Goal: Information Seeking & Learning: Learn about a topic

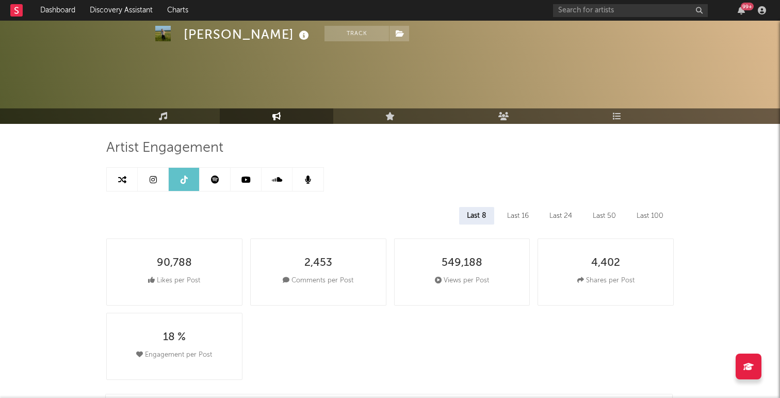
select select "6m"
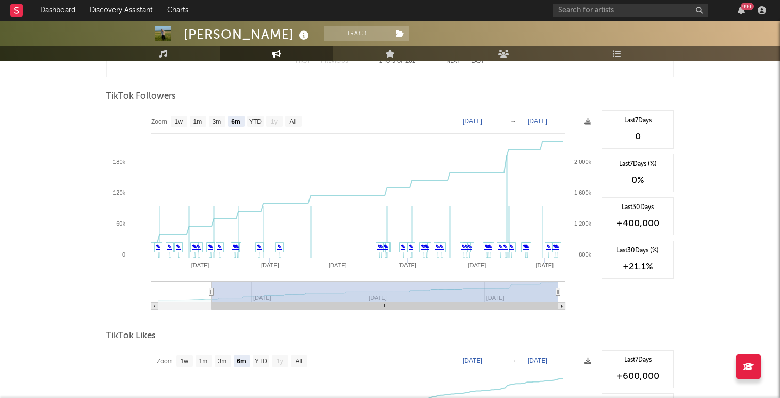
scroll to position [971, 0]
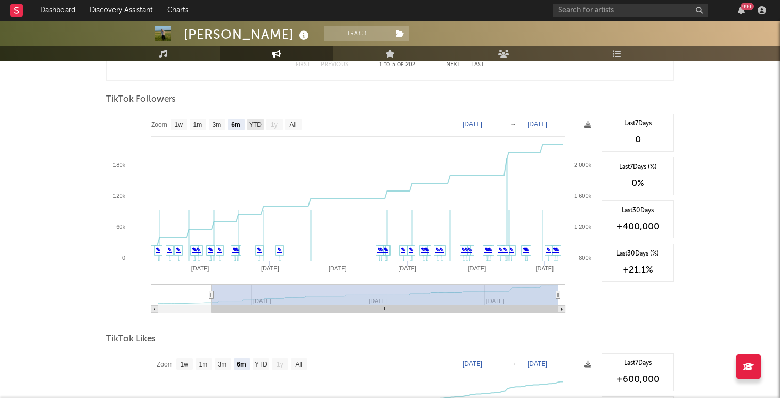
click at [257, 123] on text "YTD" at bounding box center [255, 124] width 12 height 7
select select "YTD"
type input "[DATE]"
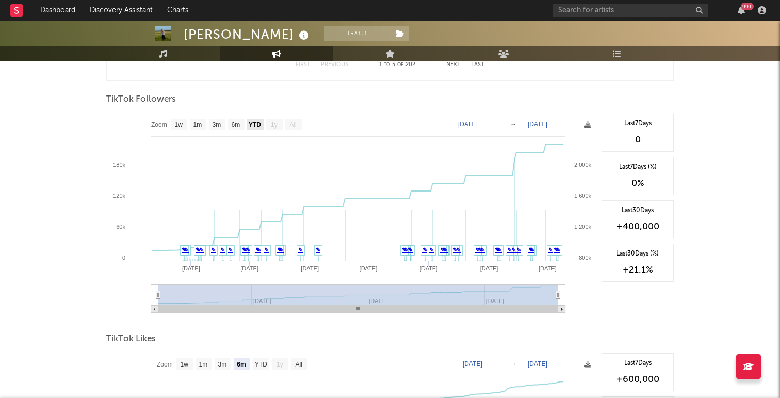
click at [254, 122] on text "YTD" at bounding box center [255, 124] width 12 height 7
select select "All"
click at [478, 123] on text "[DATE]" at bounding box center [468, 124] width 20 height 7
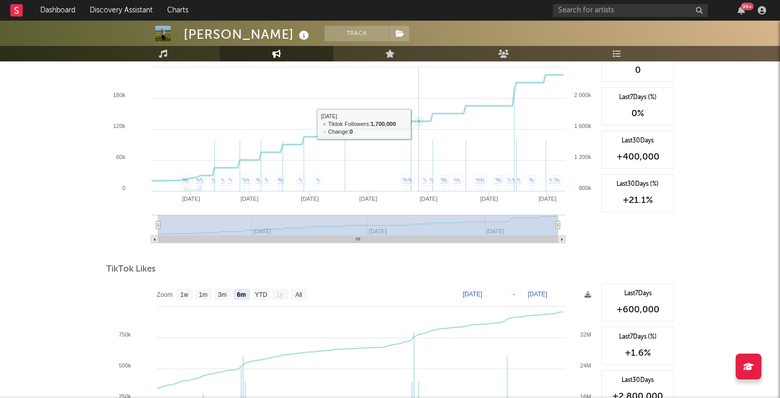
scroll to position [1042, 0]
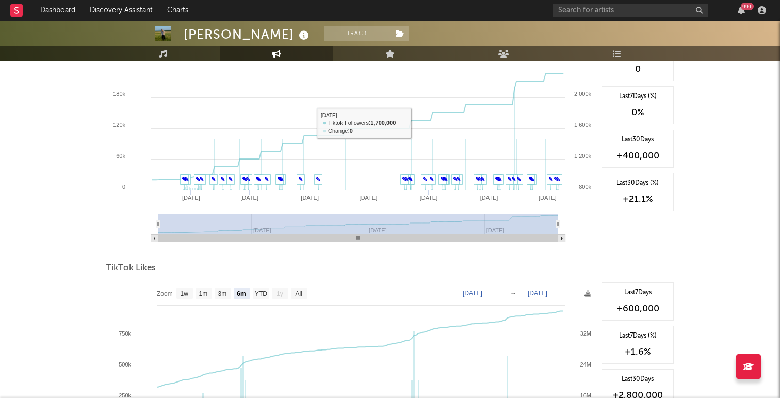
click at [283, 290] on text "1y" at bounding box center [280, 293] width 7 height 7
click at [263, 293] on text "YTD" at bounding box center [261, 293] width 12 height 7
select select "YTD"
type input "[DATE]"
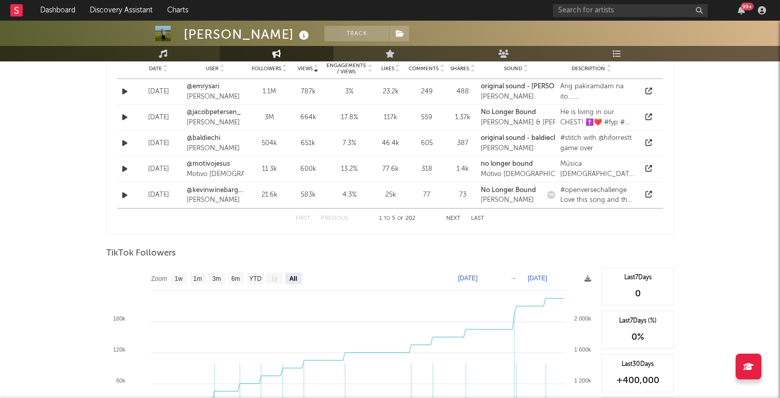
scroll to position [960, 0]
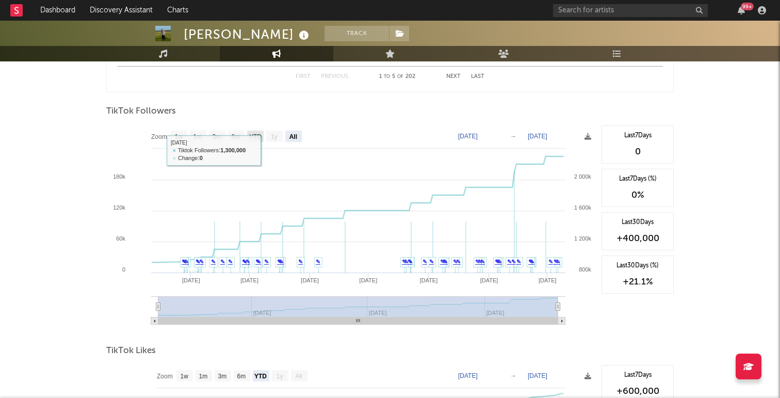
click at [255, 133] on text "YTD" at bounding box center [255, 136] width 12 height 7
select select "YTD"
click at [471, 135] on text "[DATE]" at bounding box center [468, 136] width 20 height 7
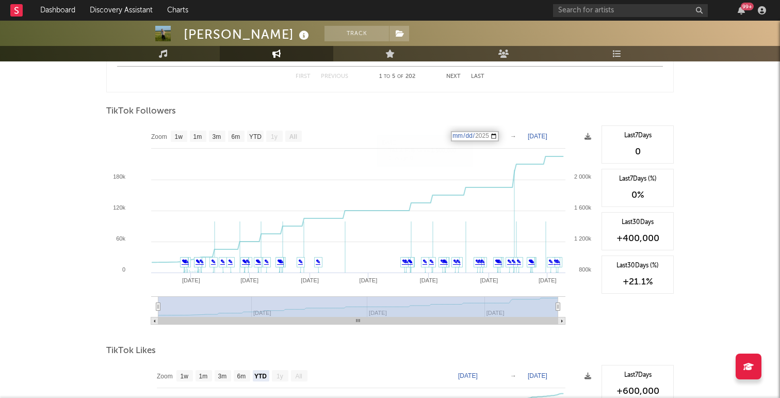
click at [499, 135] on input "[DATE]" at bounding box center [475, 136] width 48 height 10
click at [541, 103] on div "TikTok Followers" at bounding box center [390, 112] width 568 height 18
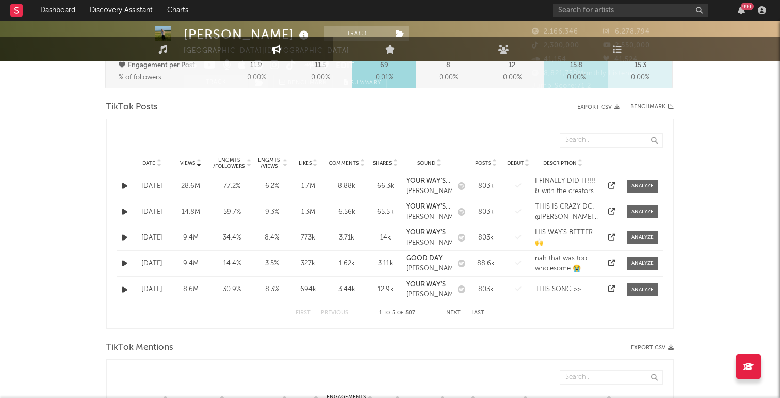
scroll to position [0, 0]
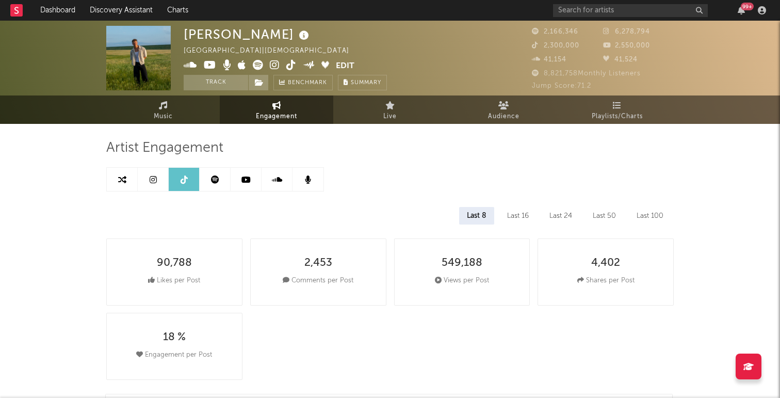
click at [154, 180] on icon at bounding box center [153, 179] width 7 height 8
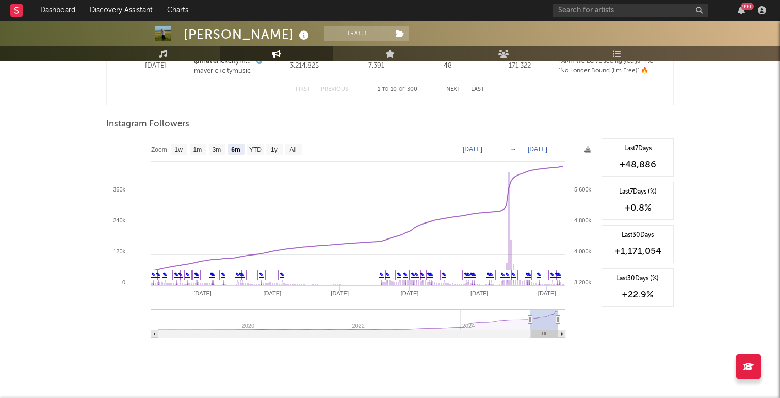
scroll to position [1551, 0]
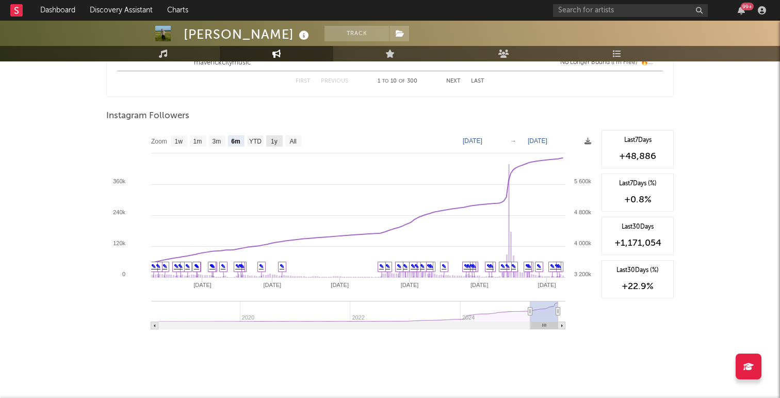
click at [272, 140] on text "1y" at bounding box center [274, 141] width 7 height 7
select select "1y"
type input "[DATE]"
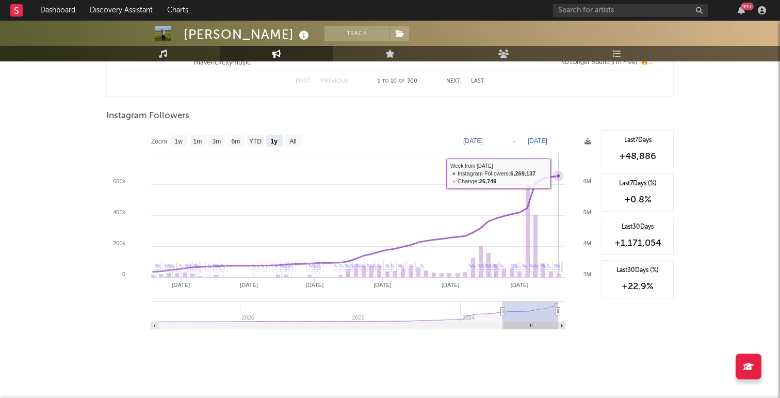
click at [559, 174] on icon at bounding box center [558, 176] width 4 height 4
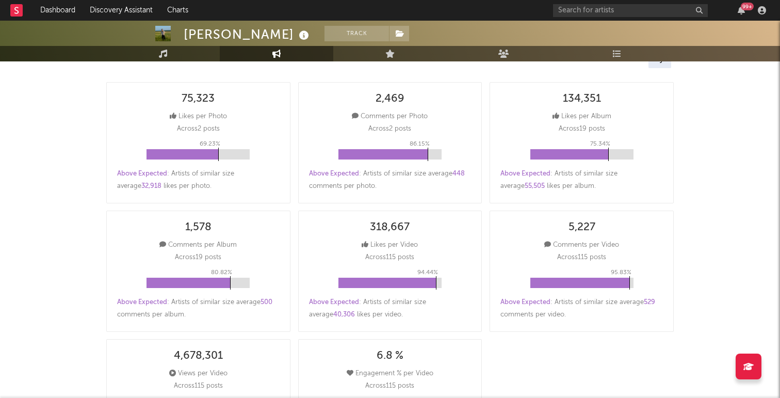
scroll to position [0, 0]
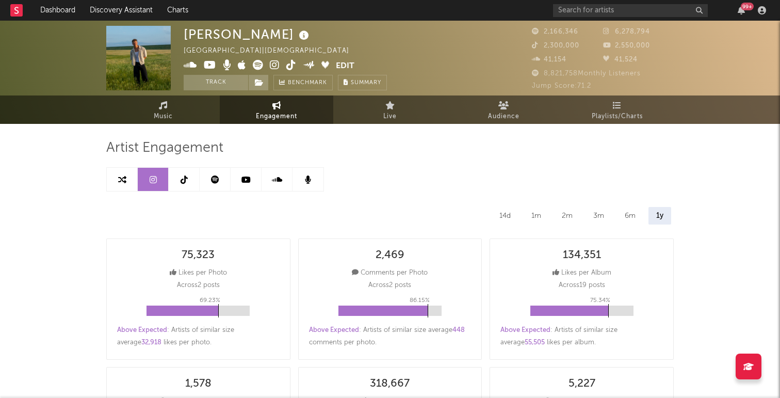
click at [222, 181] on link at bounding box center [215, 179] width 31 height 23
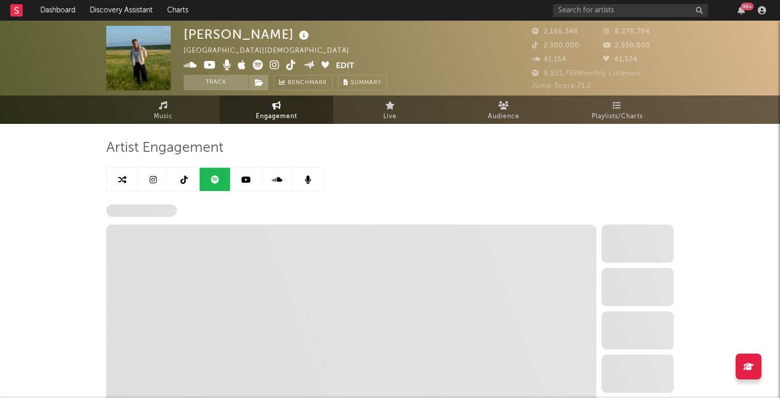
select select "6m"
select select "1w"
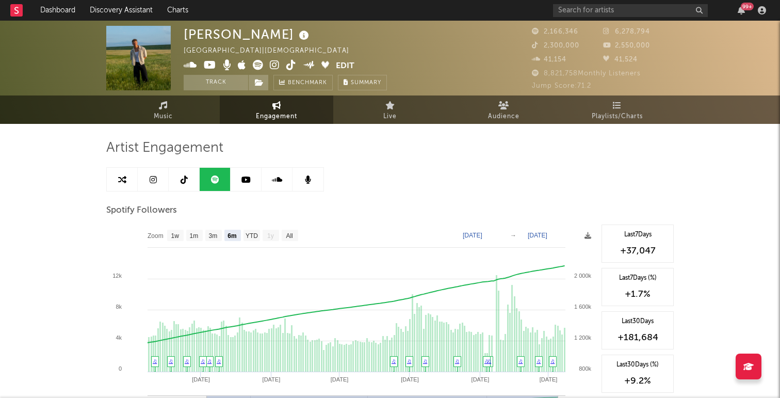
click at [188, 183] on link at bounding box center [184, 179] width 31 height 23
select select "6m"
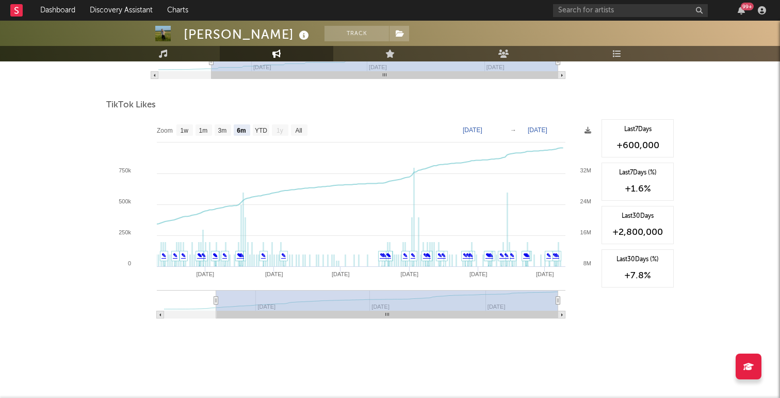
scroll to position [967, 0]
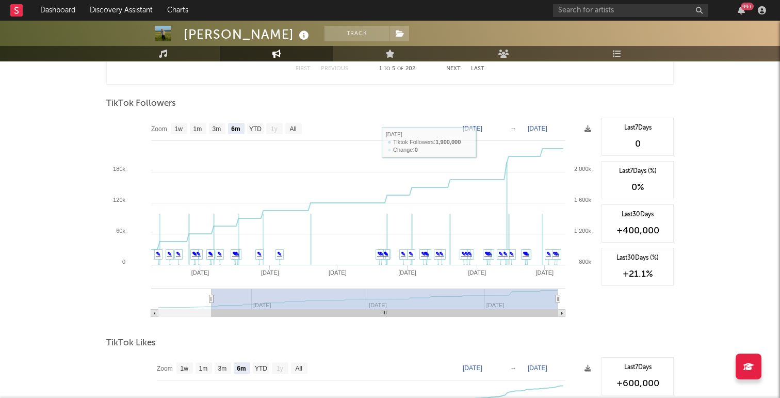
click at [483, 127] on text "[DATE]" at bounding box center [473, 128] width 20 height 7
click at [502, 129] on input "[DATE]" at bounding box center [478, 128] width 48 height 10
type input "[DATE]"
select select "All"
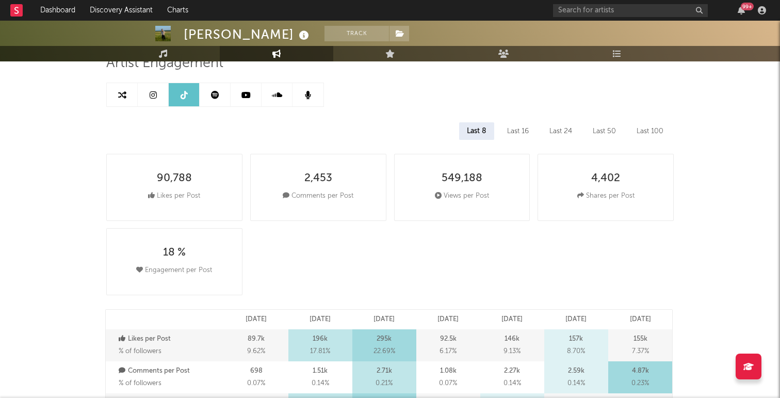
scroll to position [0, 0]
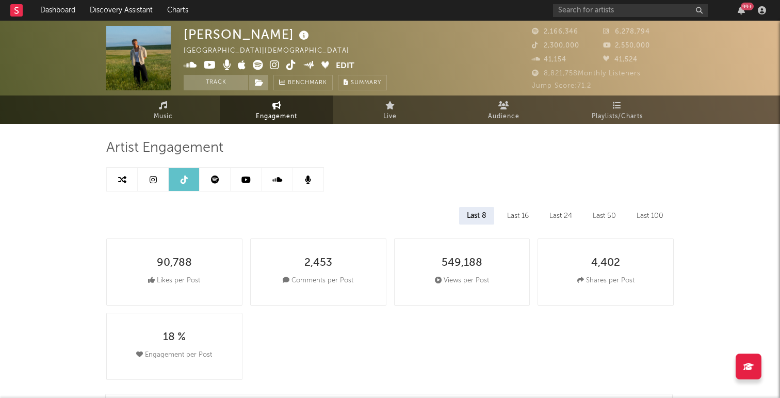
click at [214, 173] on link at bounding box center [215, 179] width 31 height 23
select select "6m"
select select "1w"
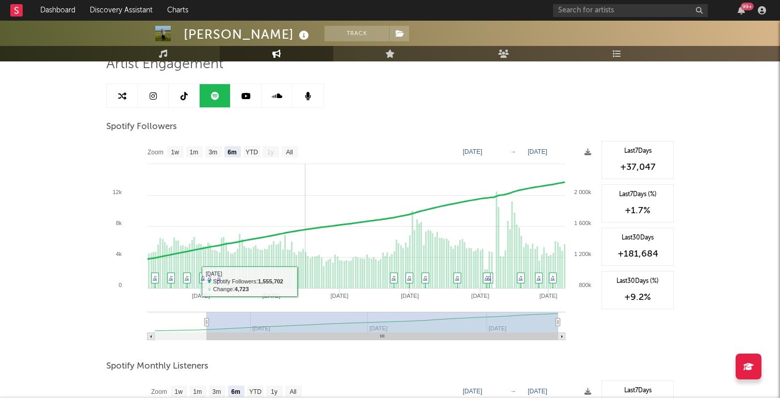
scroll to position [86, 0]
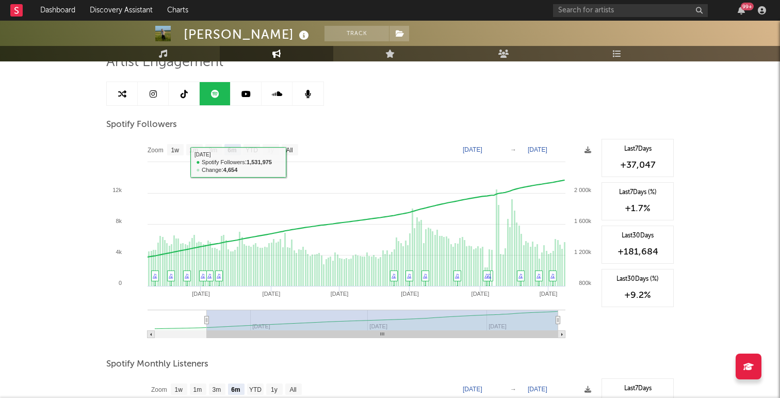
click at [270, 150] on text "1y" at bounding box center [270, 150] width 7 height 7
click at [251, 152] on text "YTD" at bounding box center [252, 150] width 12 height 7
select select "YTD"
type input "[DATE]"
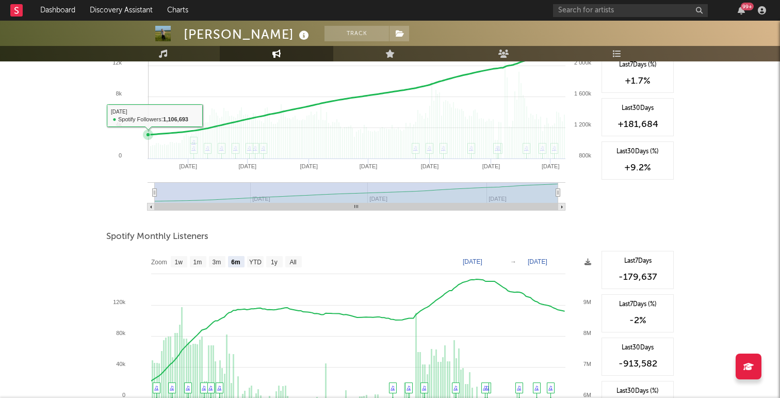
scroll to position [220, 0]
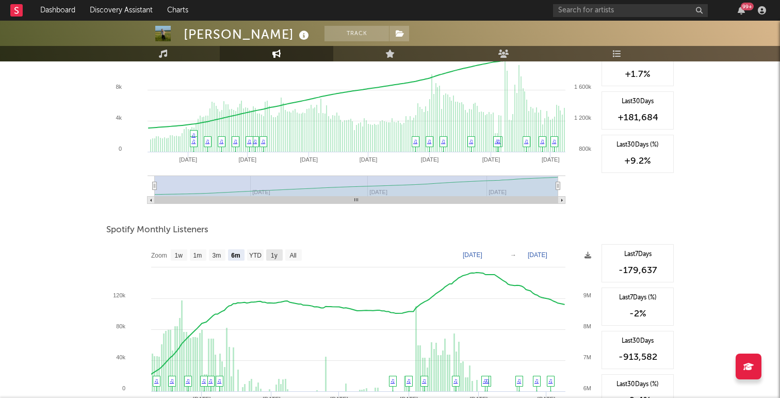
click at [278, 252] on text "1y" at bounding box center [274, 255] width 7 height 7
select select "1y"
type input "[DATE]"
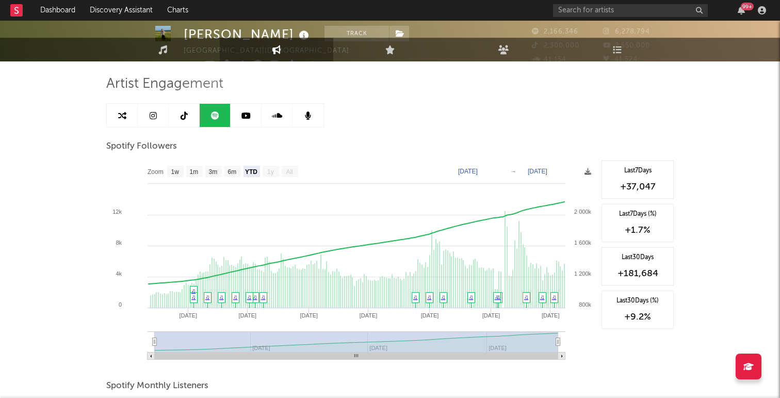
scroll to position [0, 0]
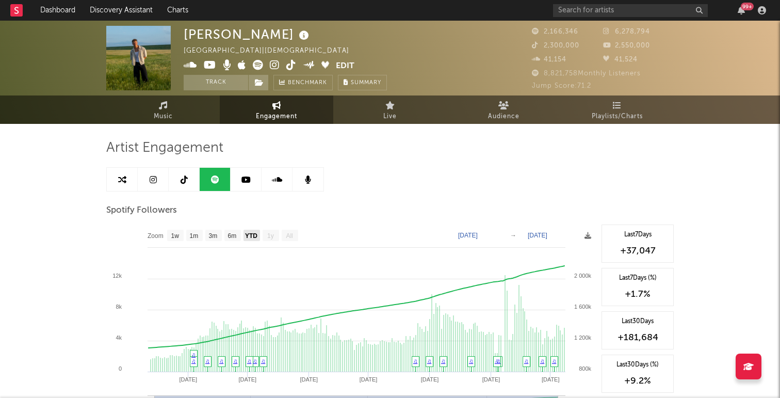
click at [251, 238] on text "YTD" at bounding box center [251, 235] width 12 height 7
select select "YTD"
click at [280, 235] on rect at bounding box center [351, 328] width 490 height 206
click at [249, 181] on icon at bounding box center [246, 179] width 9 height 8
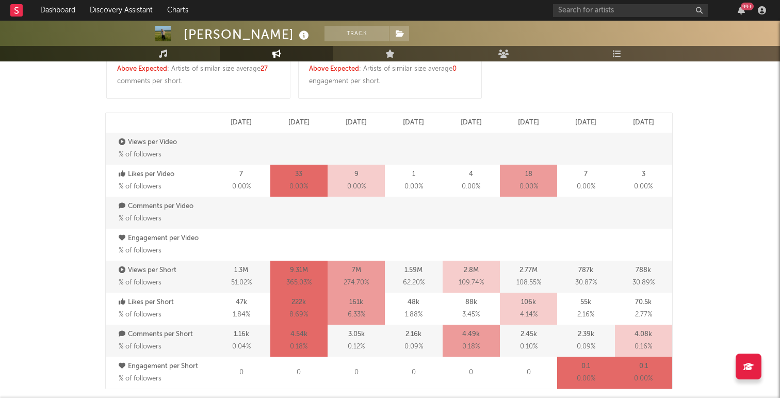
select select "6m"
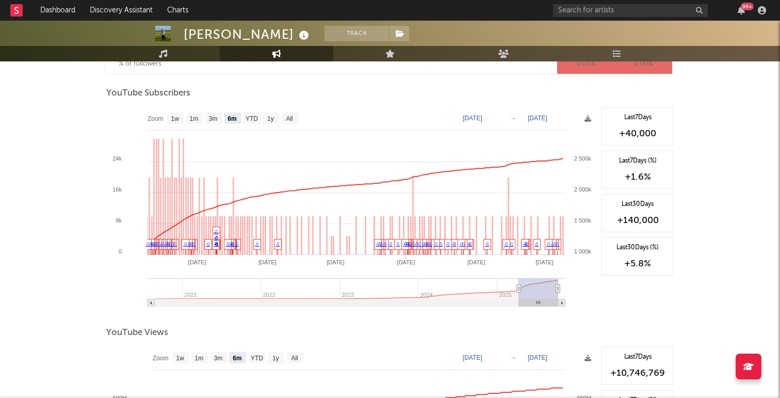
scroll to position [691, 0]
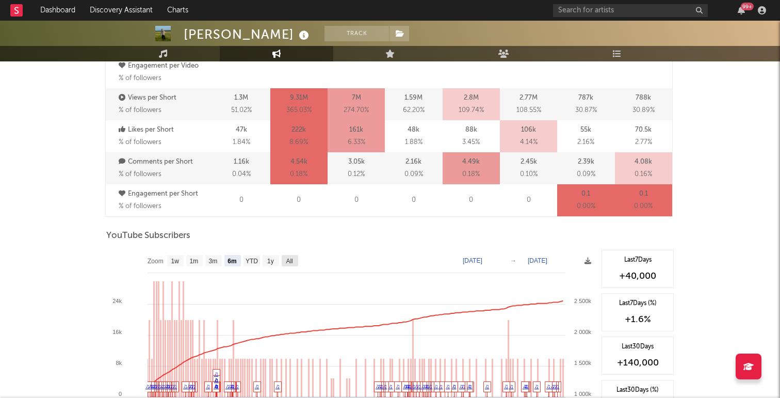
click at [270, 258] on text "1y" at bounding box center [270, 261] width 7 height 7
select select "1y"
type input "[DATE]"
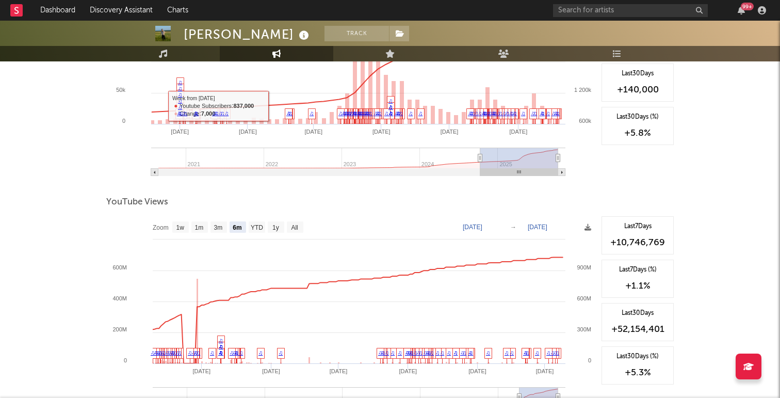
scroll to position [1061, 0]
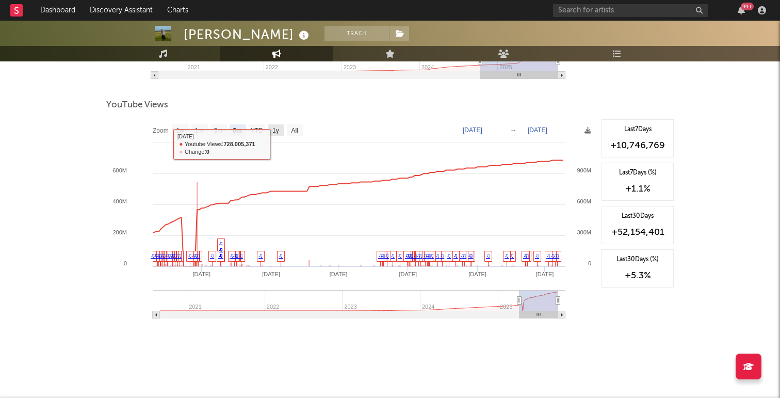
click at [280, 130] on rect at bounding box center [276, 129] width 17 height 11
select select "1y"
type input "[DATE]"
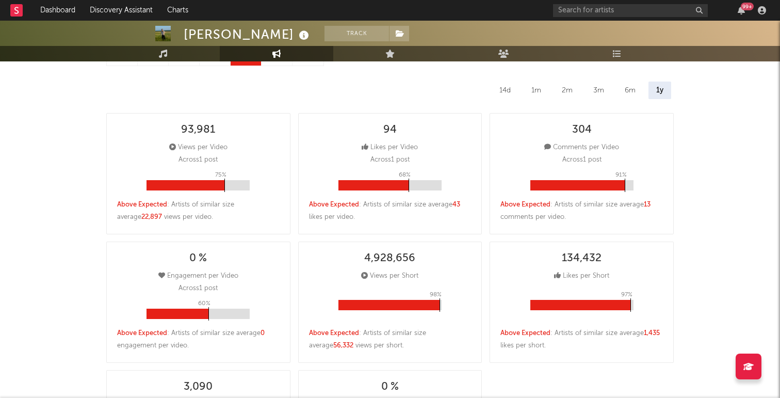
scroll to position [0, 0]
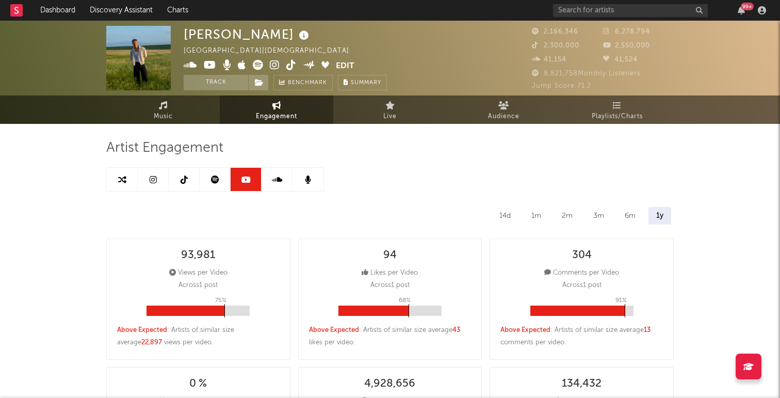
click at [184, 182] on icon at bounding box center [184, 179] width 7 height 8
select select "6m"
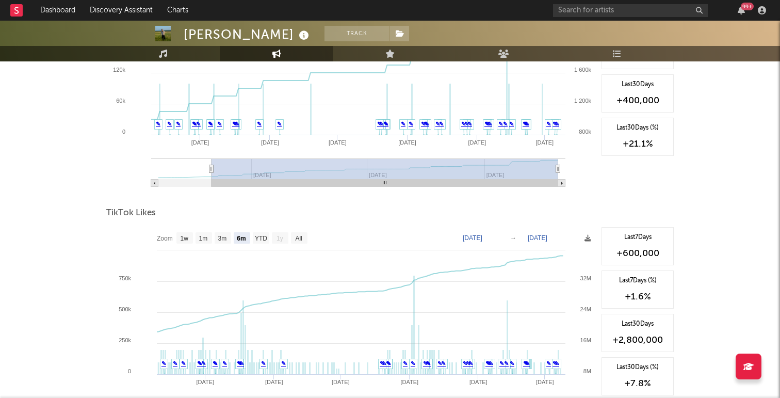
scroll to position [1205, 0]
